Goal: Task Accomplishment & Management: Complete application form

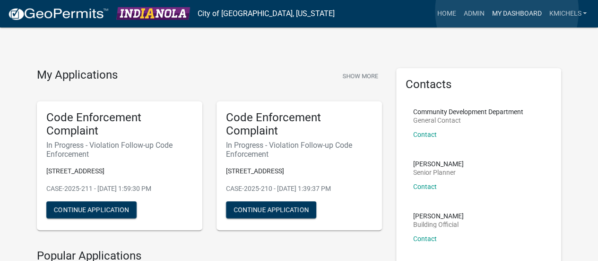
click at [507, 11] on link "My Dashboard" at bounding box center [516, 14] width 57 height 18
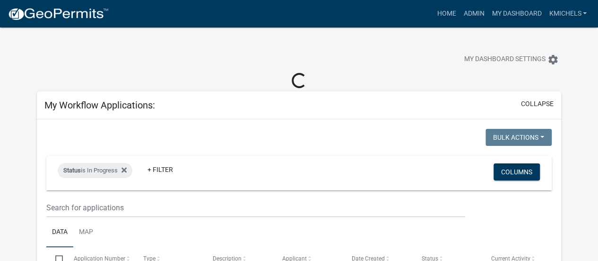
select select "2: 50"
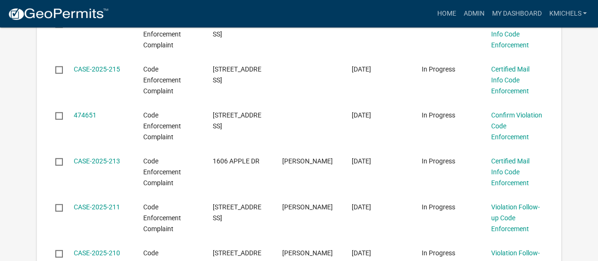
scroll to position [1255, 0]
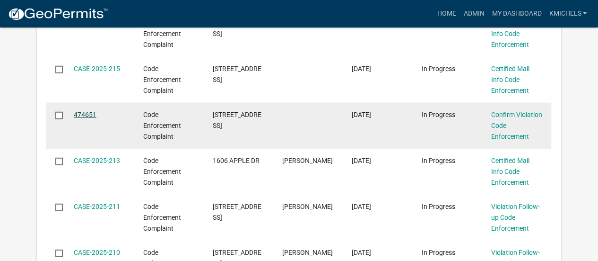
click at [84, 114] on link "474651" at bounding box center [85, 115] width 23 height 8
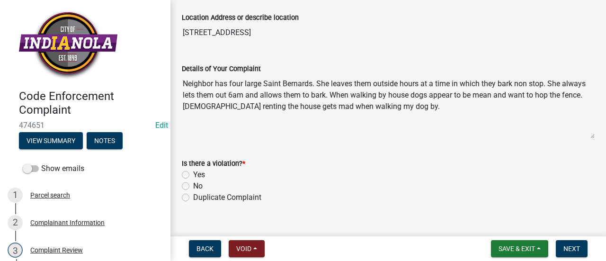
scroll to position [69, 0]
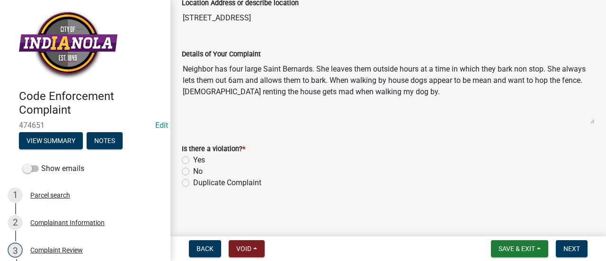
click at [193, 171] on label "No" at bounding box center [197, 171] width 9 height 11
click at [193, 171] on input "No" at bounding box center [196, 169] width 6 height 6
radio input "true"
click at [567, 245] on span "Next" at bounding box center [571, 249] width 17 height 8
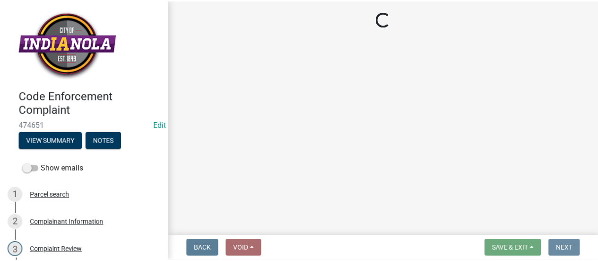
scroll to position [0, 0]
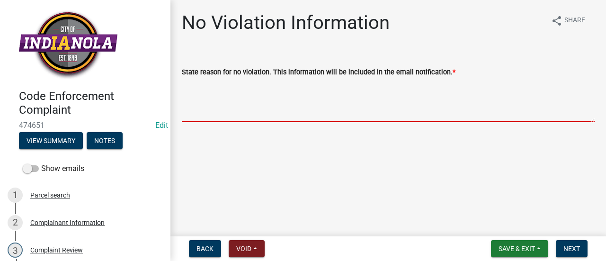
click at [291, 96] on textarea "State reason for no violation. This information will be included in the email n…" at bounding box center [388, 100] width 413 height 44
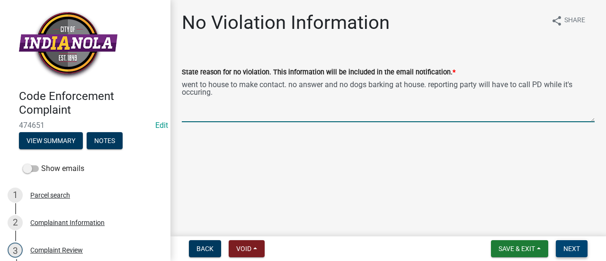
type textarea "went to house to make contact. no answer and no dogs barking at house. reportin…"
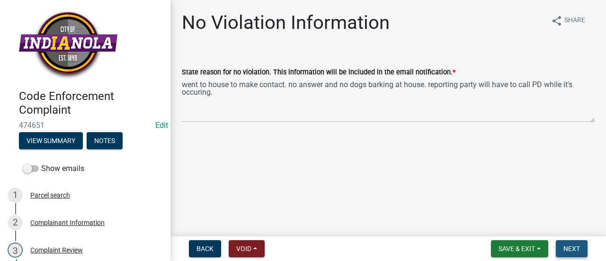
click at [575, 252] on span "Next" at bounding box center [571, 249] width 17 height 8
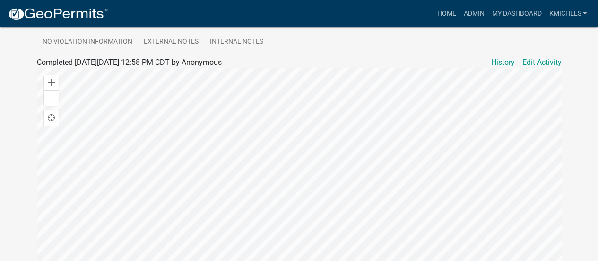
scroll to position [135, 0]
